Goal: Information Seeking & Learning: Stay updated

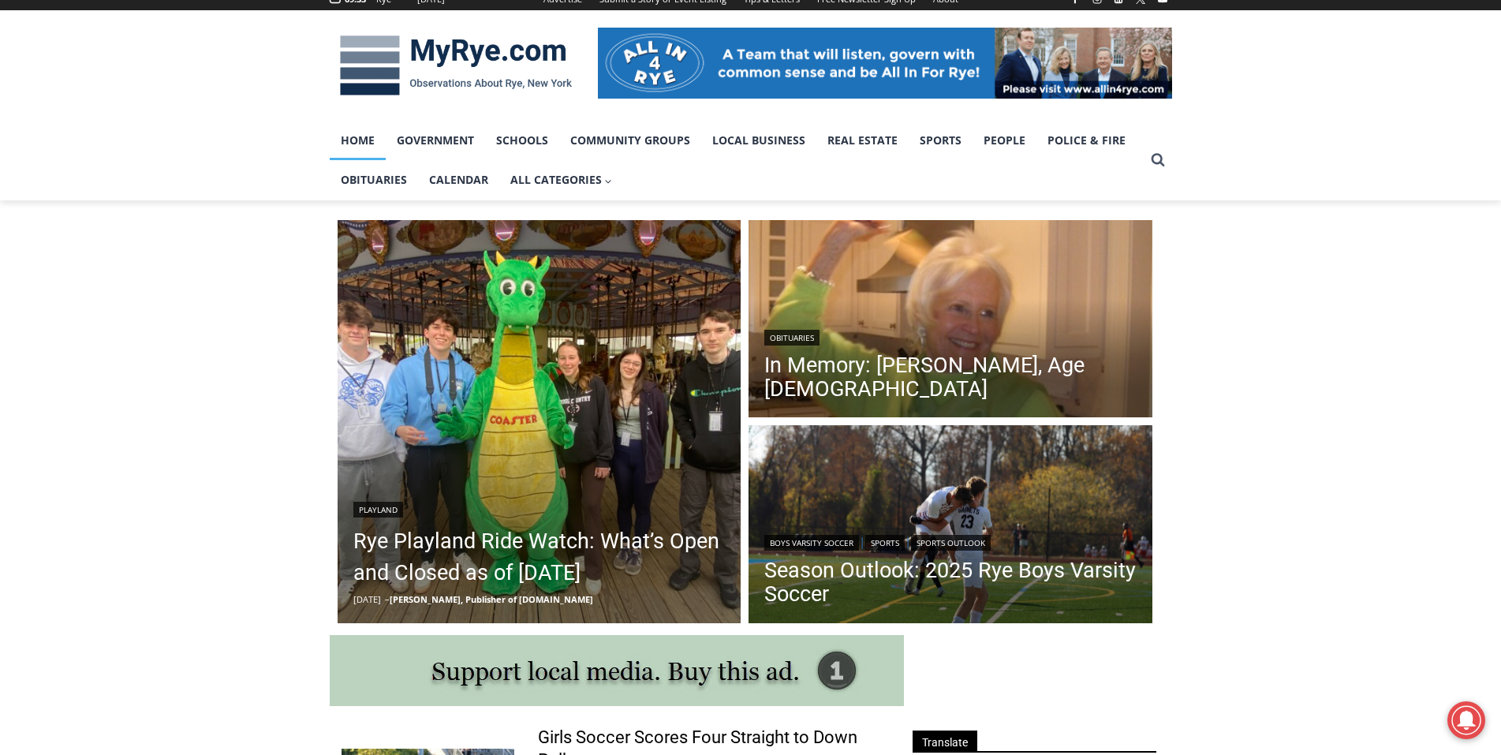
scroll to position [237, 0]
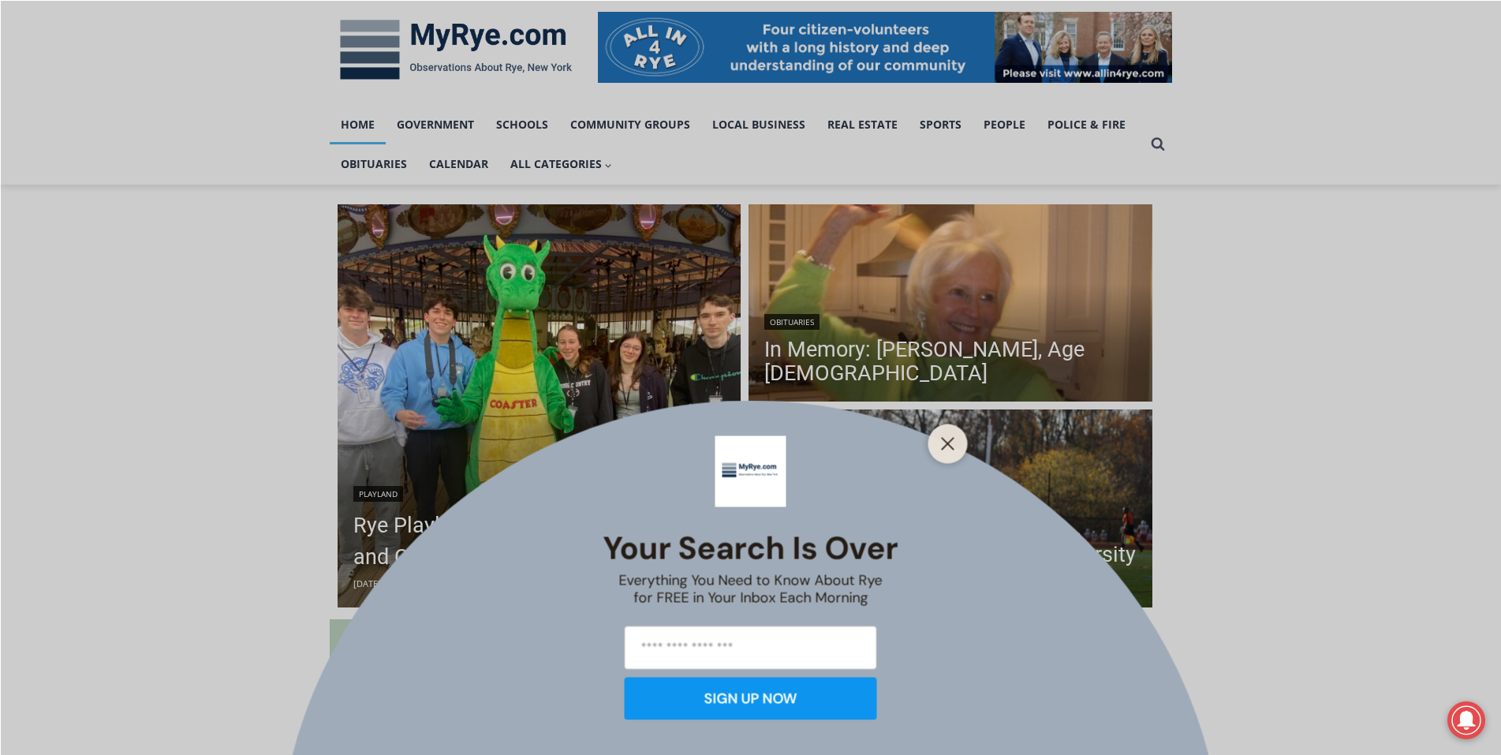
click at [483, 523] on div "Your Search is Over Everything You Need to Know About Rye for FREE in Your Inbo…" at bounding box center [750, 377] width 1501 height 755
click at [949, 451] on button "Close" at bounding box center [948, 443] width 22 height 22
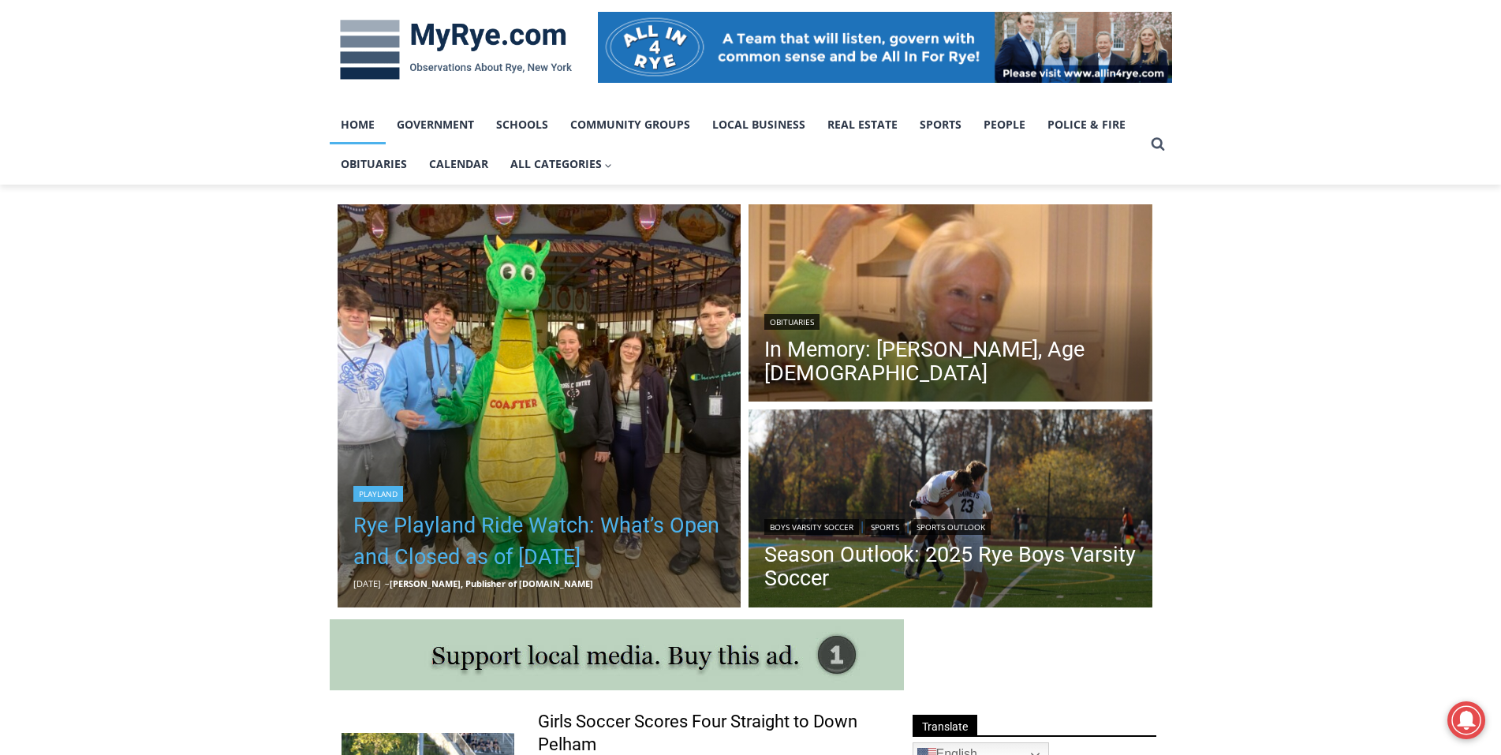
click at [492, 510] on link "Rye Playland Ride Watch: What’s Open and Closed as of [DATE]" at bounding box center [539, 541] width 372 height 63
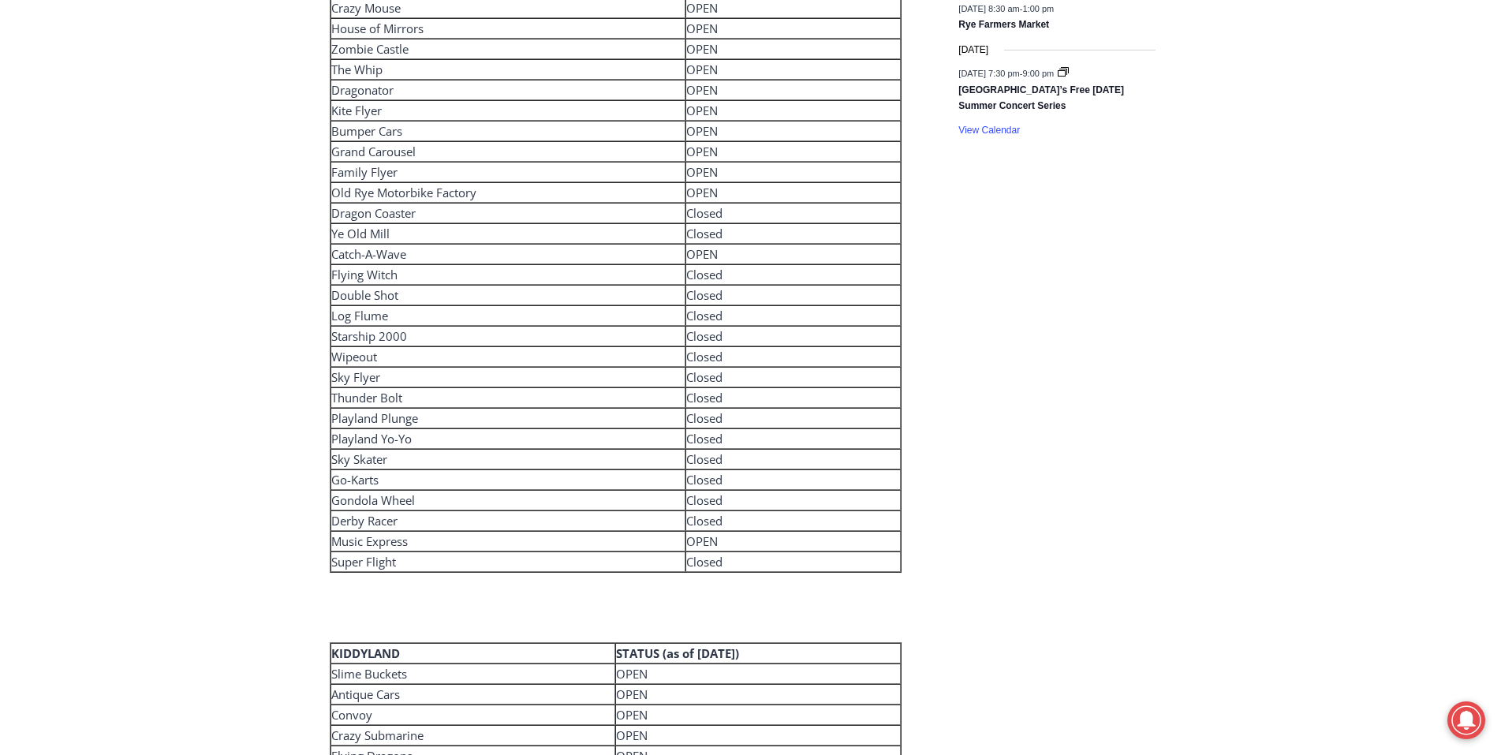
scroll to position [2651, 0]
